Goal: Task Accomplishment & Management: Use online tool/utility

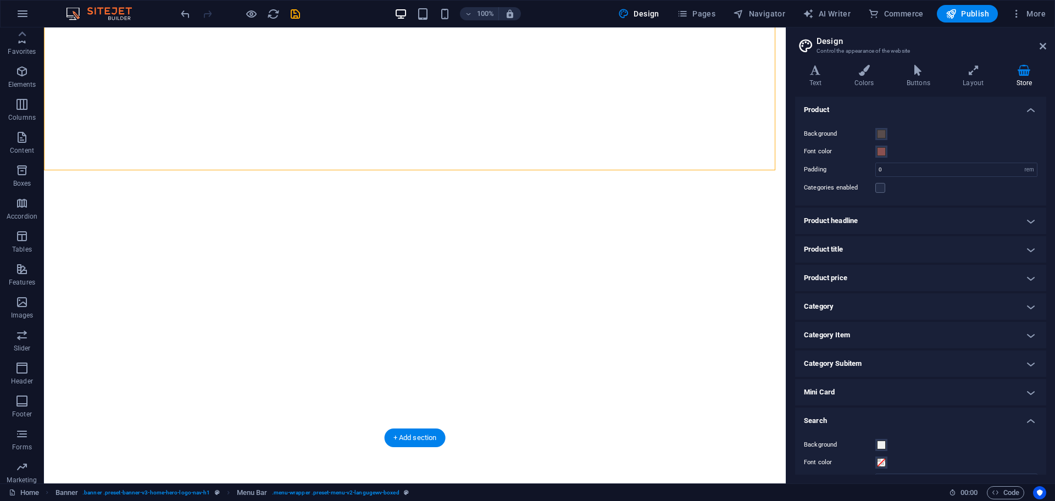
select select "rem"
select select "px"
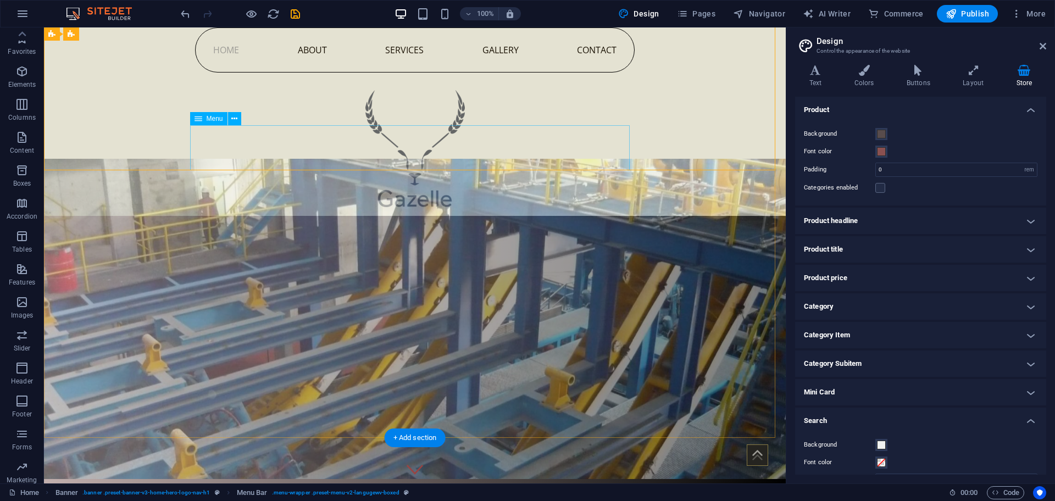
click at [286, 73] on nav "Home About Services Gallery Contact" at bounding box center [415, 49] width 440 height 45
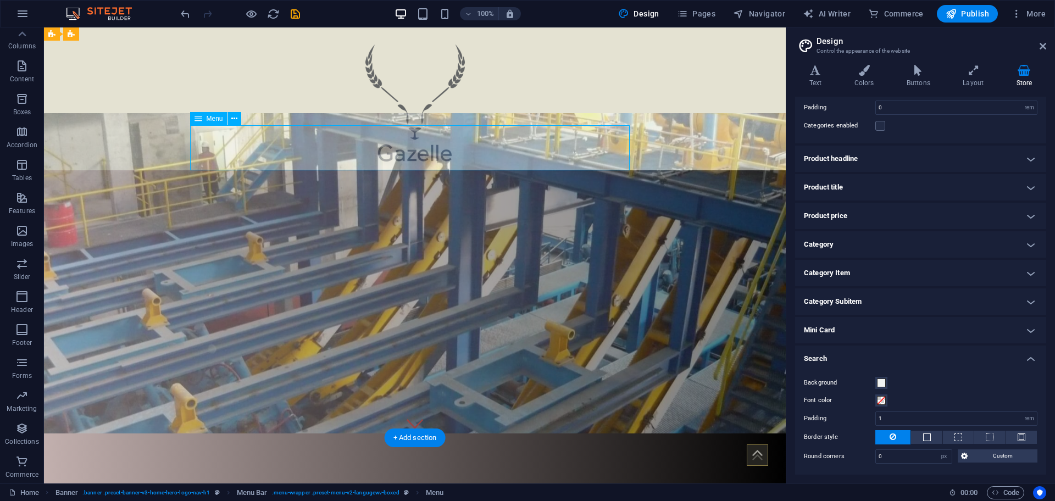
scroll to position [46, 0]
click at [317, 27] on nav "Home About Services Gallery Contact" at bounding box center [415, 4] width 440 height 45
click at [385, 27] on nav "Home About Services Gallery Contact" at bounding box center [415, 4] width 440 height 45
click at [415, 219] on figure at bounding box center [415, 273] width 742 height 320
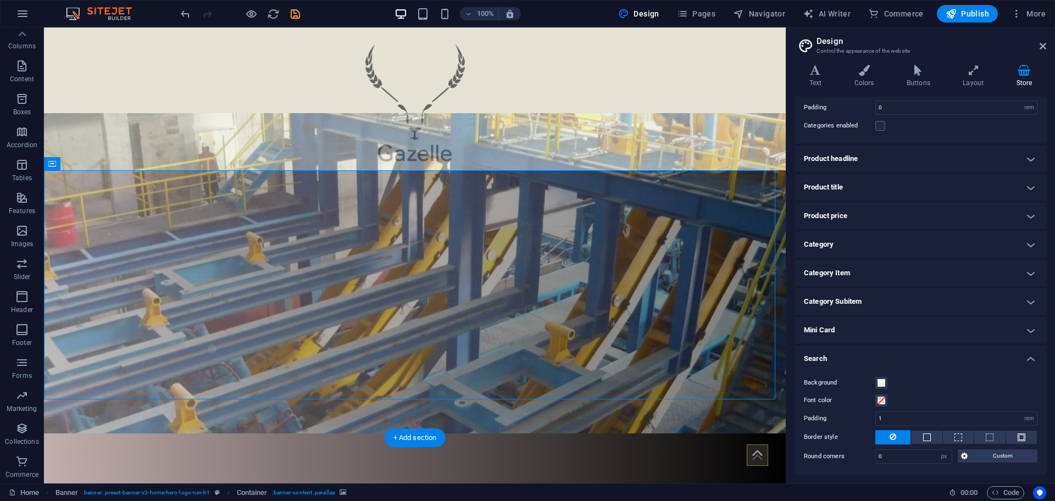
click at [415, 219] on figure at bounding box center [415, 273] width 742 height 320
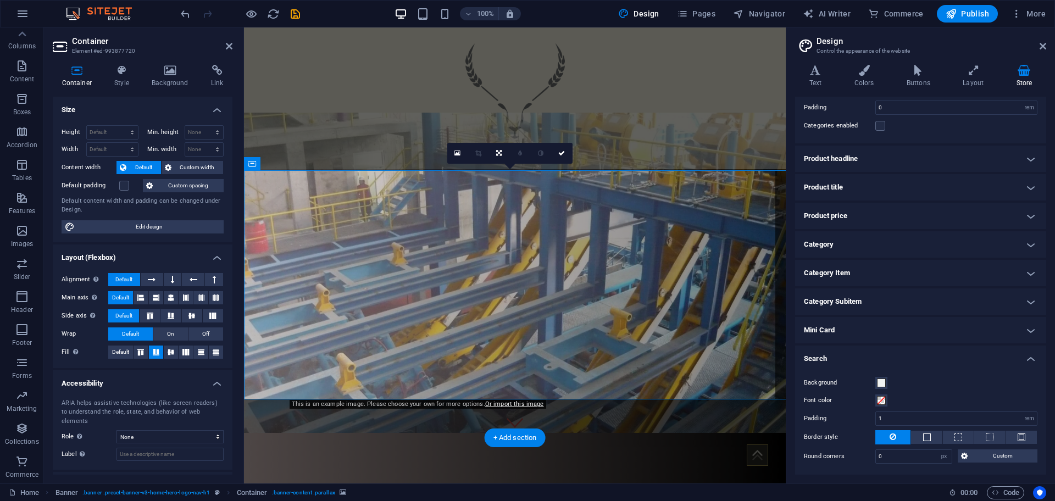
scroll to position [206, 0]
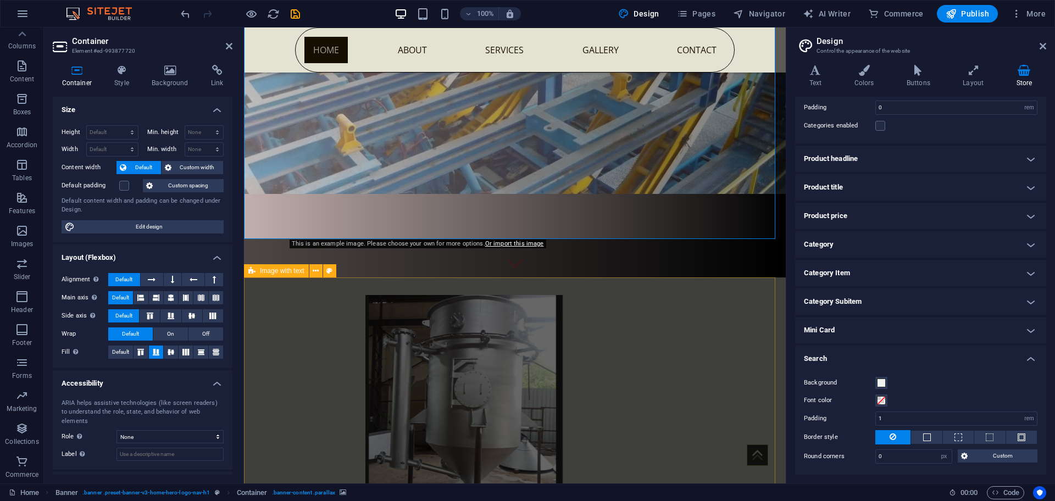
click at [507, 301] on div "Drop content here or Add elements Paste clipboard About Gazelle Machines At Gaz…" at bounding box center [515, 412] width 542 height 271
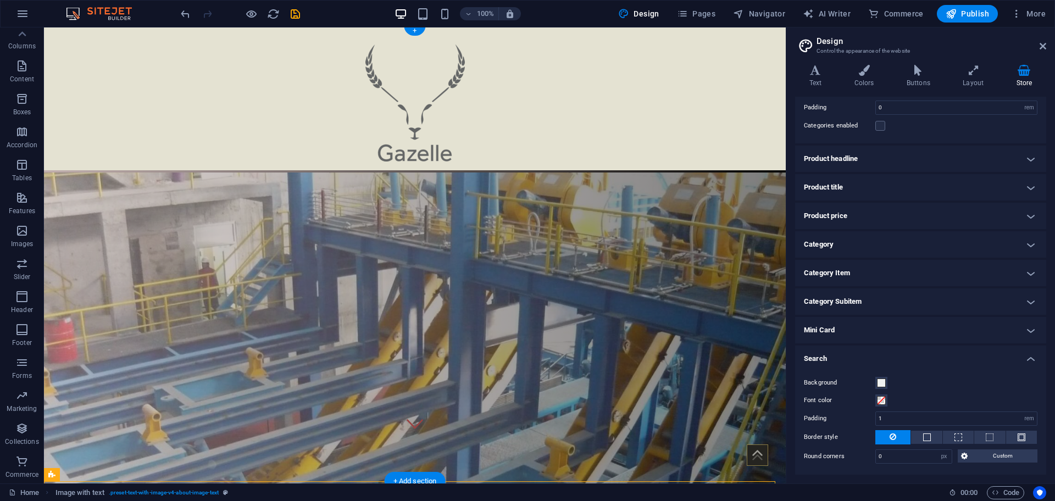
scroll to position [0, 0]
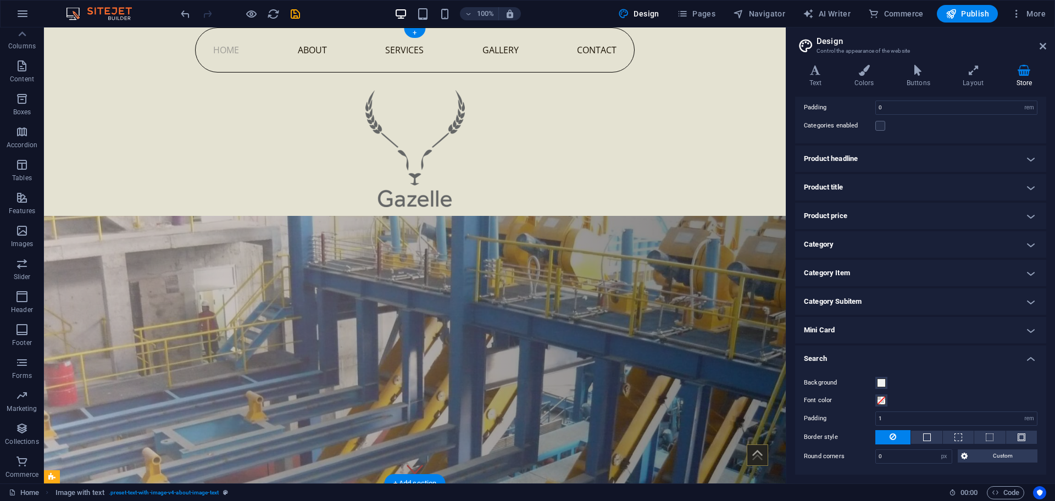
click at [578, 311] on figure at bounding box center [415, 432] width 742 height 433
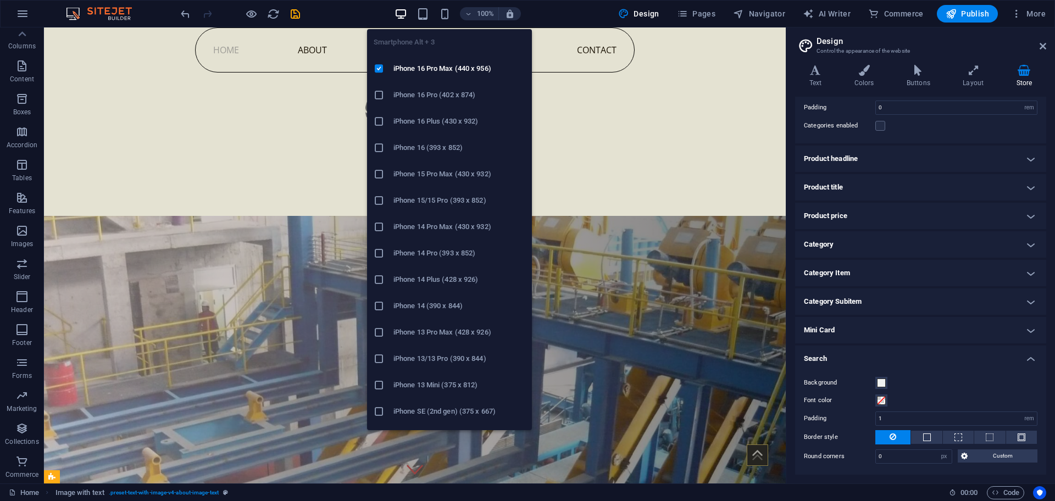
click at [443, 20] on div "Smartphone Alt + 3 iPhone 16 Pro Max (440 x 956) iPhone 16 Pro (402 x 874) iPho…" at bounding box center [449, 225] width 165 height 410
click at [450, 8] on icon "button" at bounding box center [444, 14] width 13 height 13
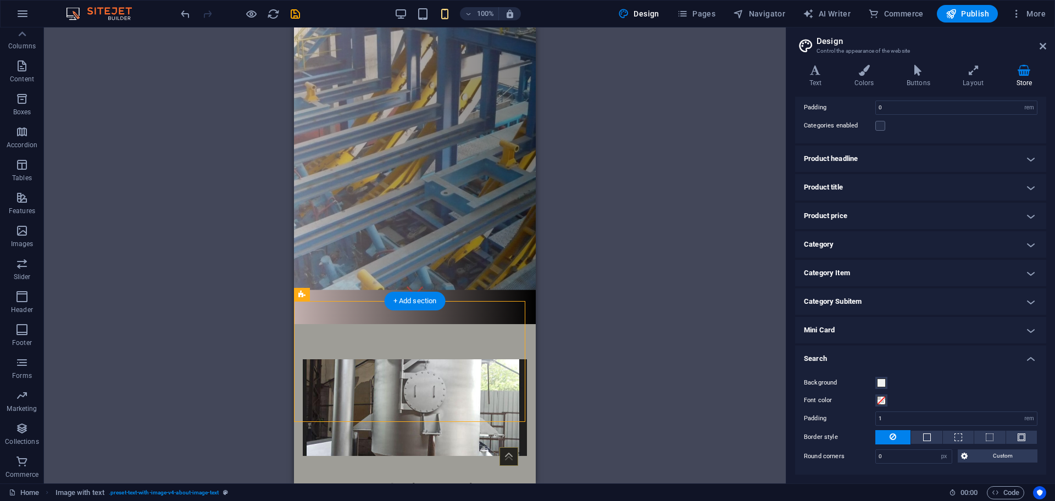
scroll to position [183, 0]
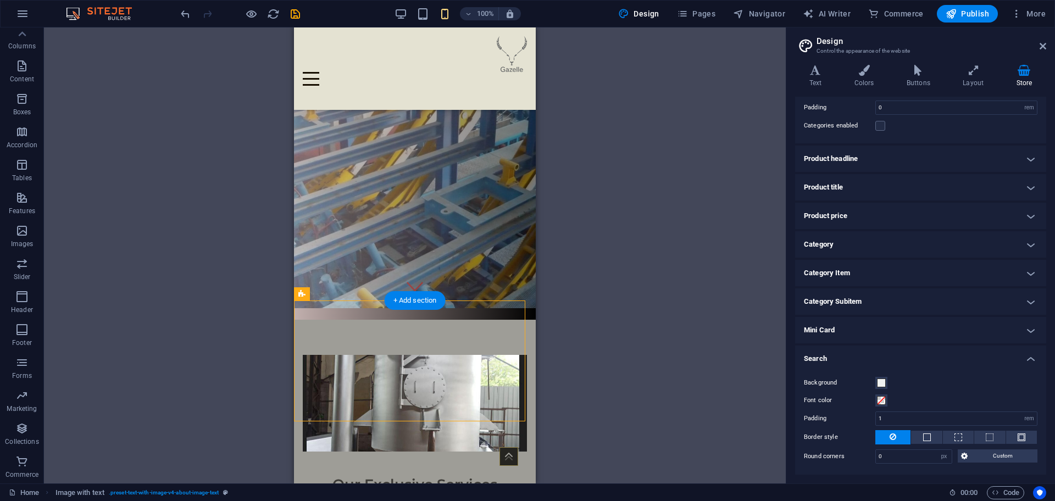
click at [470, 213] on figure at bounding box center [415, 127] width 242 height 362
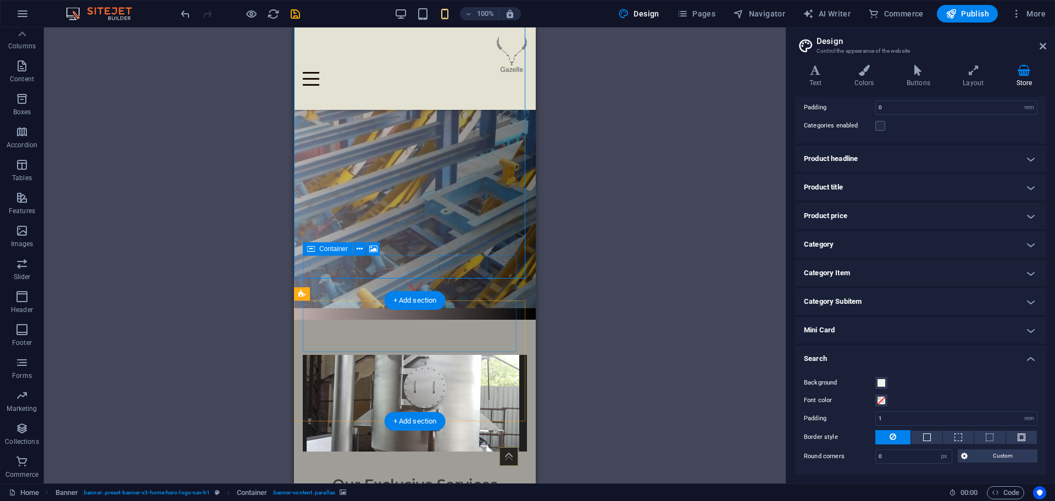
click at [408, 452] on div "Drop content here or Add elements Paste clipboard" at bounding box center [414, 491] width 207 height 78
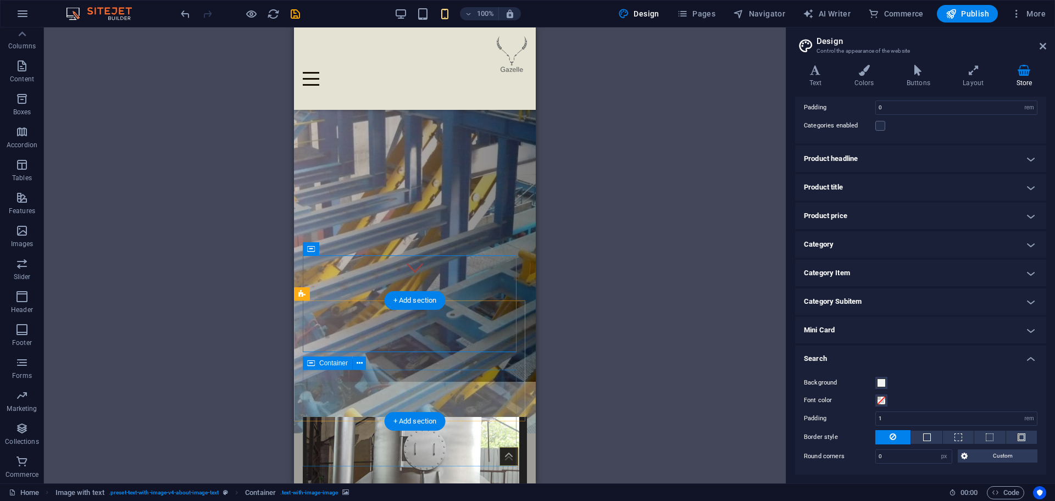
scroll to position [206, 0]
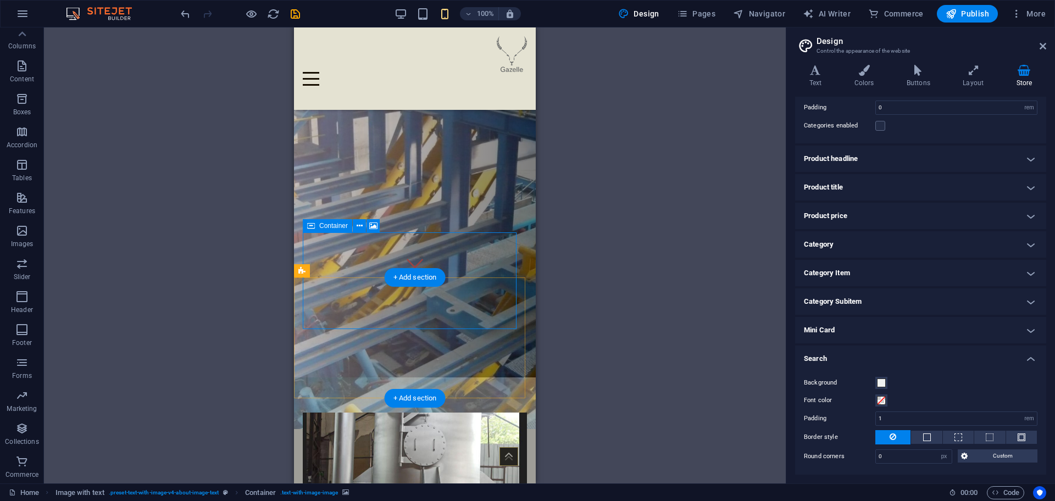
select select "vw"
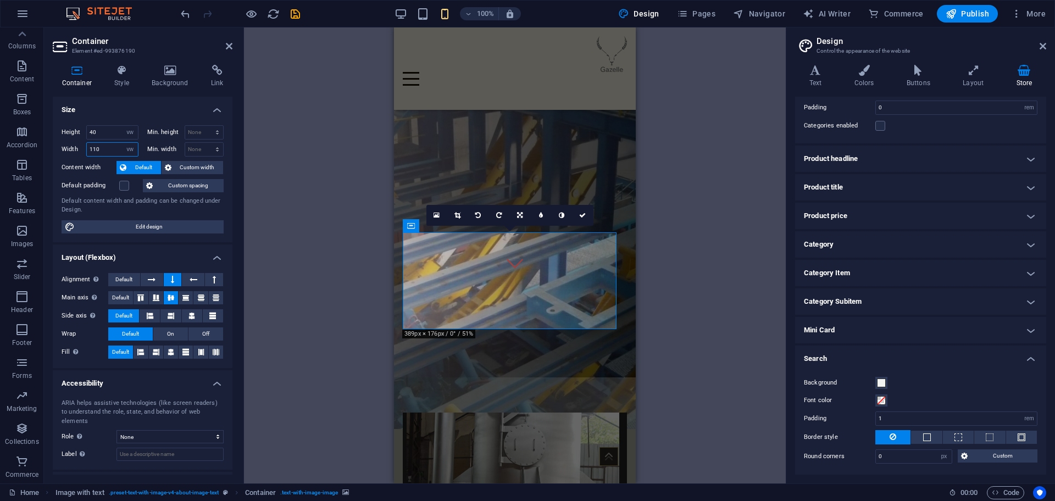
drag, startPoint x: 105, startPoint y: 149, endPoint x: 69, endPoint y: 154, distance: 36.1
click at [69, 154] on div "Width 110 Default px rem % em vh vw" at bounding box center [100, 149] width 77 height 14
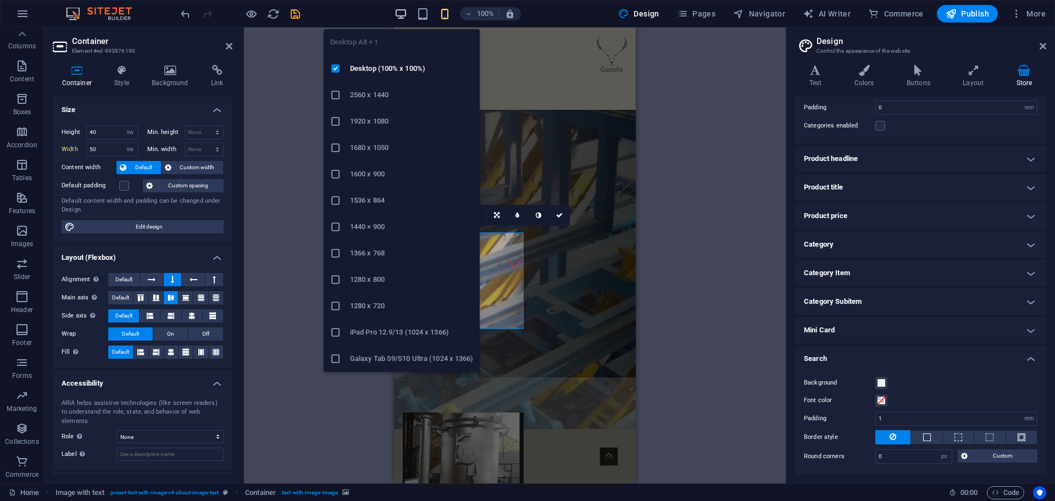
click at [407, 9] on button "button" at bounding box center [400, 13] width 13 height 13
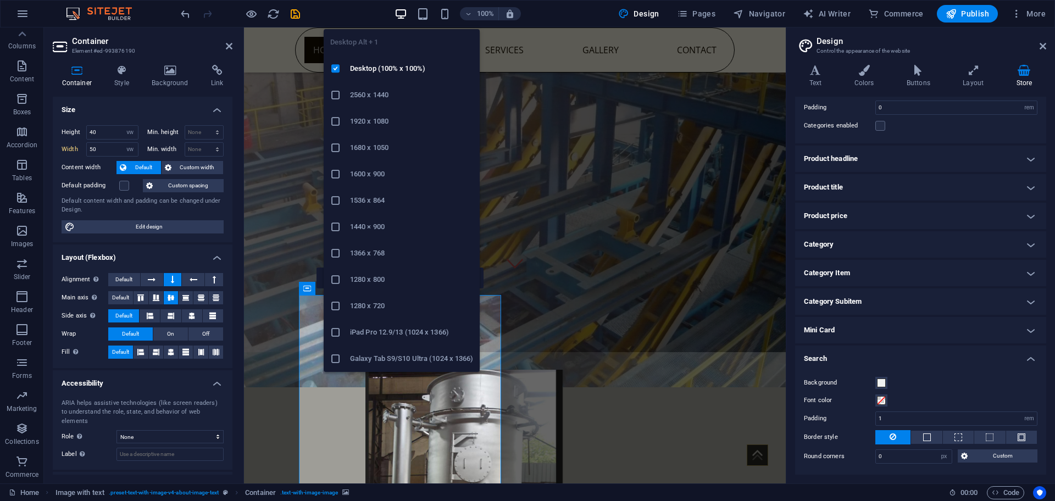
type input "110"
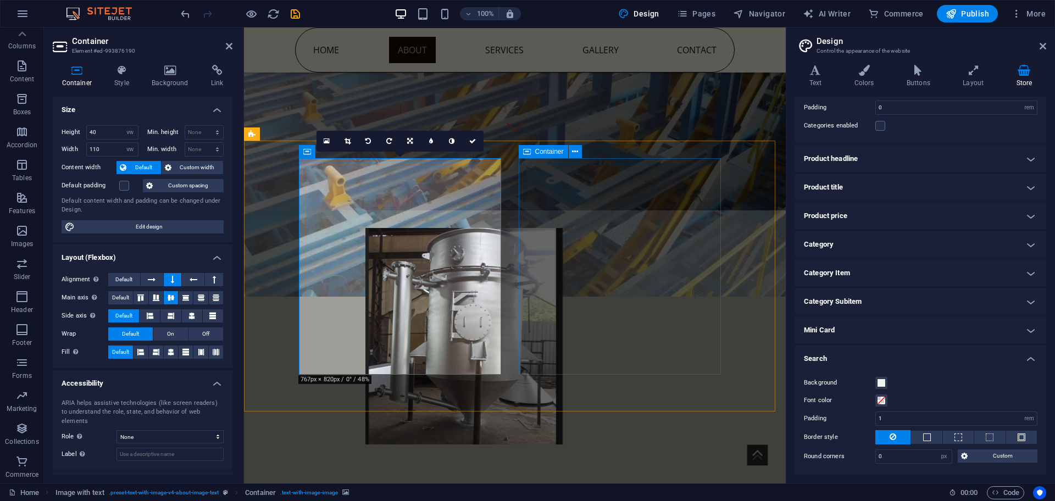
scroll to position [343, 0]
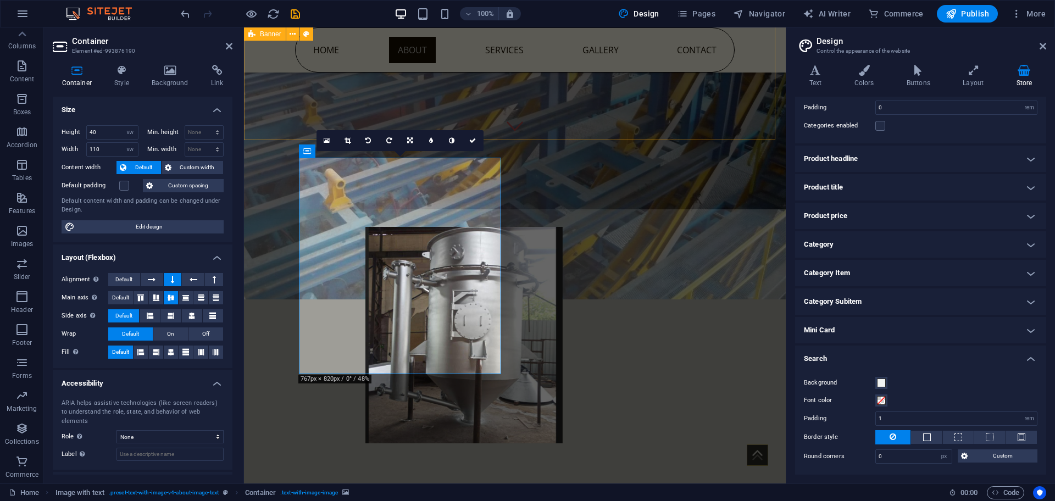
click at [648, 487] on div "About Gazelle Machines" at bounding box center [463, 500] width 369 height 26
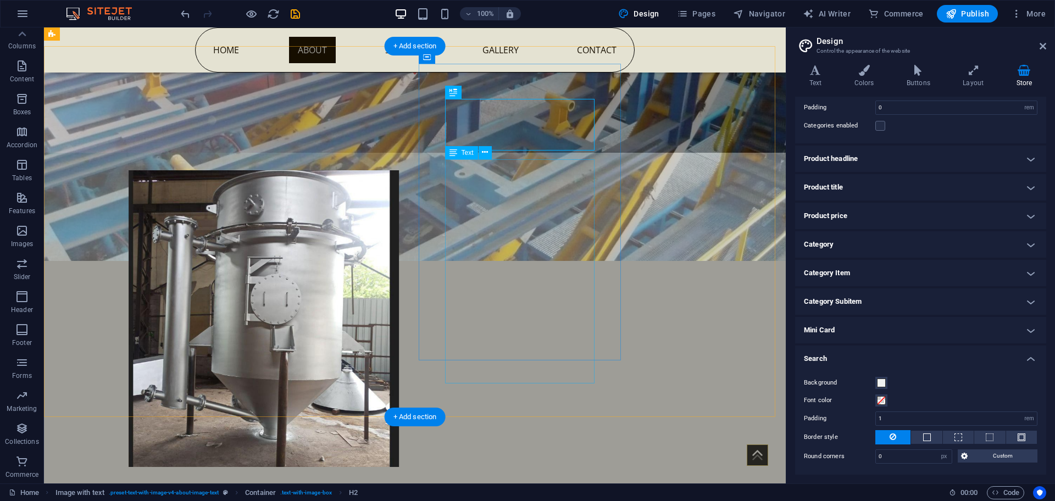
scroll to position [389, 0]
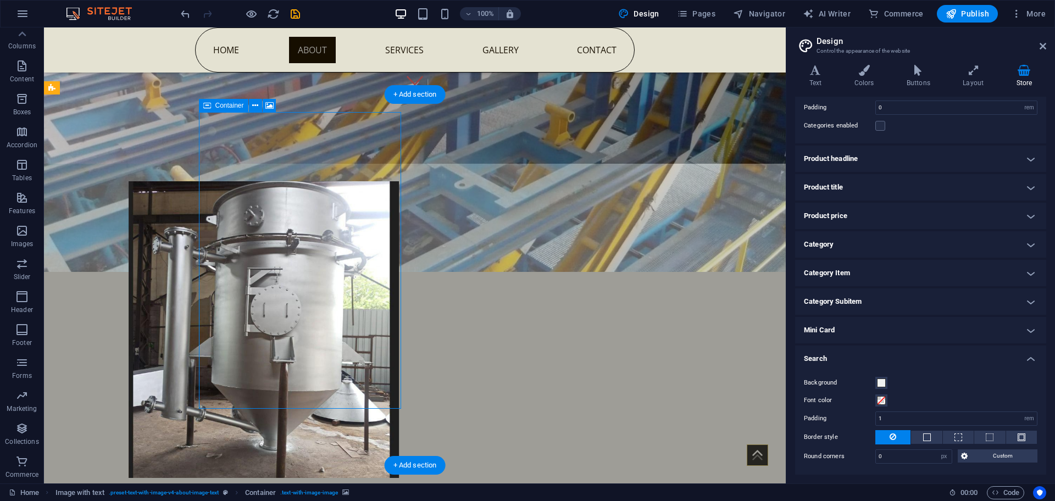
drag, startPoint x: 324, startPoint y: 219, endPoint x: 322, endPoint y: 231, distance: 12.1
click at [975, 12] on span "Publish" at bounding box center [966, 13] width 43 height 11
checkbox input "false"
